Goal: Task Accomplishment & Management: Manage account settings

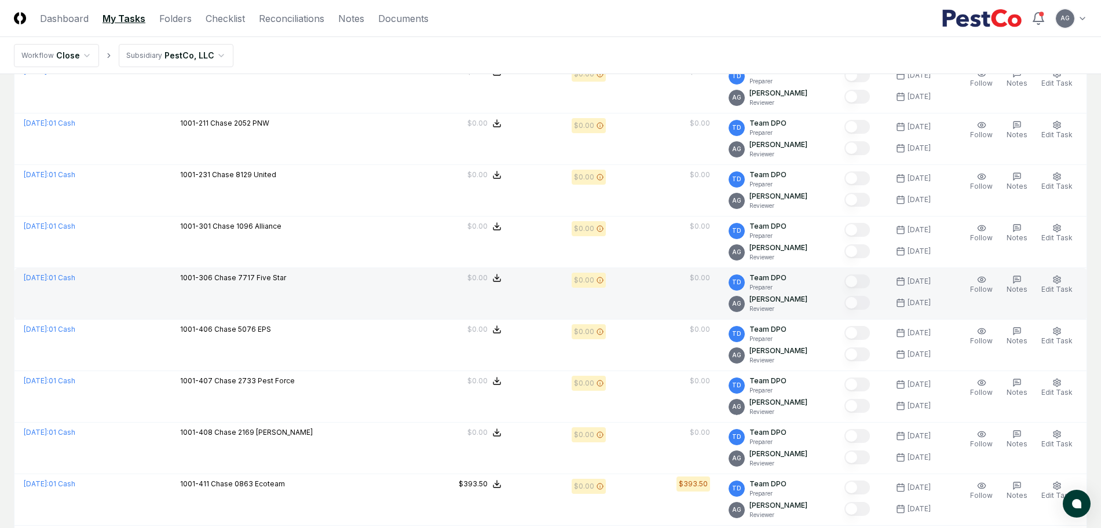
scroll to position [1303, 0]
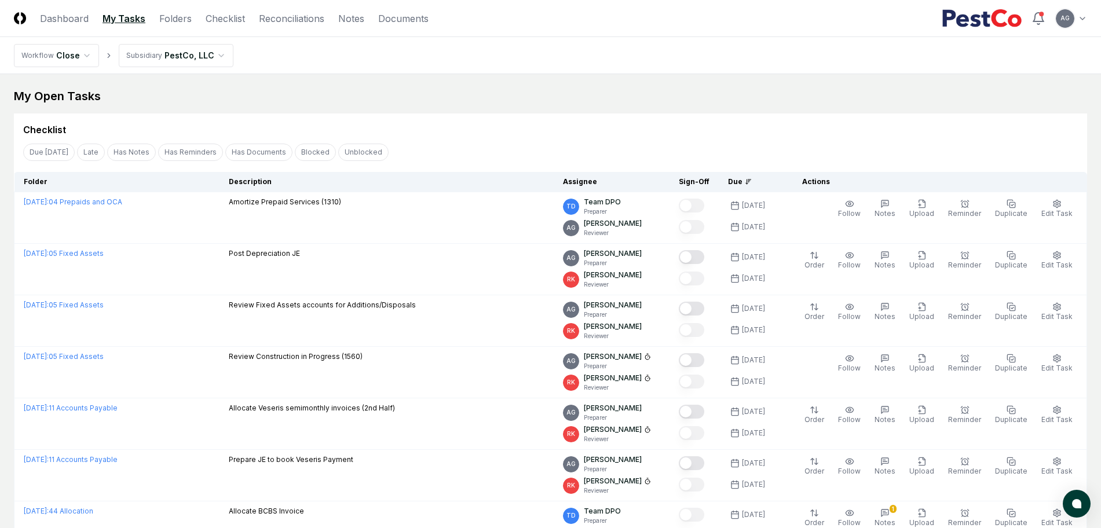
scroll to position [1303, 0]
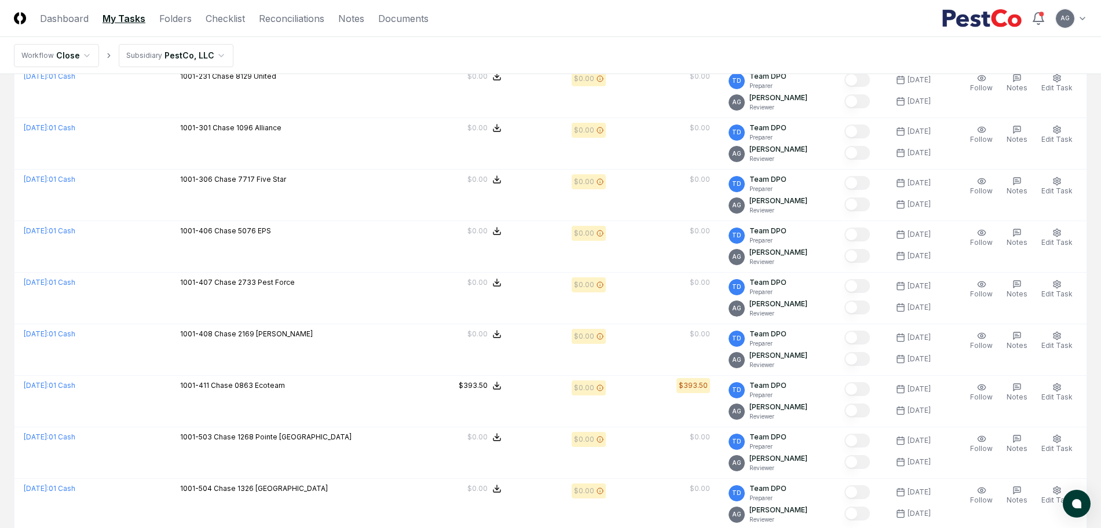
click at [525, 39] on nav "Workflow Close Subsidiary PestCo, LLC" at bounding box center [550, 55] width 1101 height 37
